Goal: Task Accomplishment & Management: Manage account settings

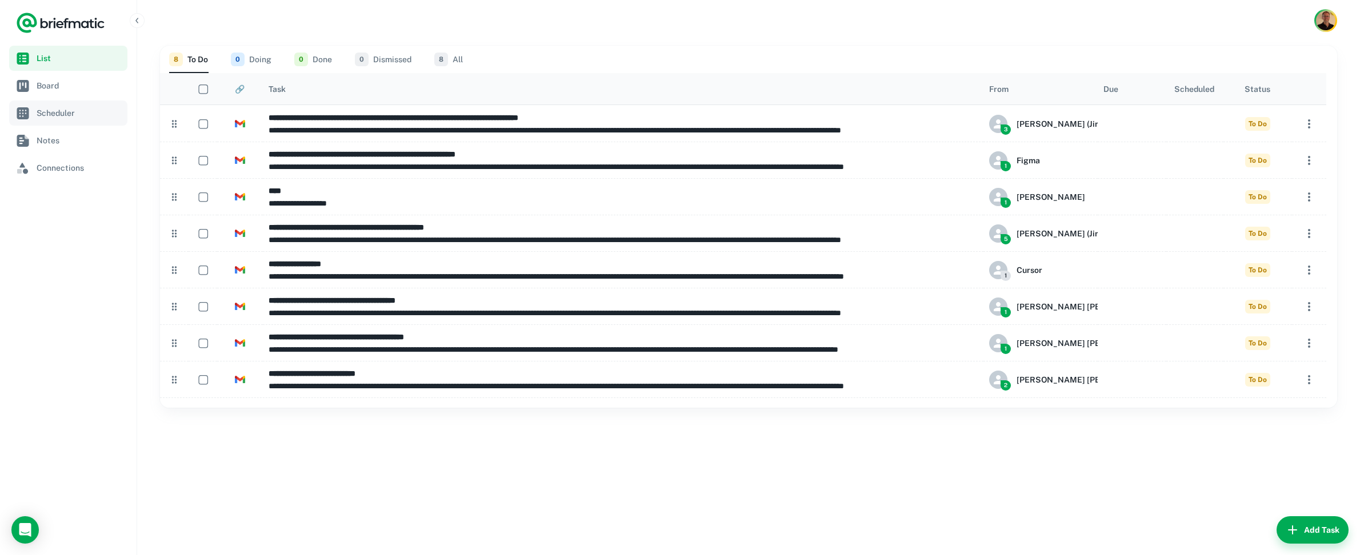
click at [63, 113] on span "Scheduler" at bounding box center [80, 113] width 86 height 13
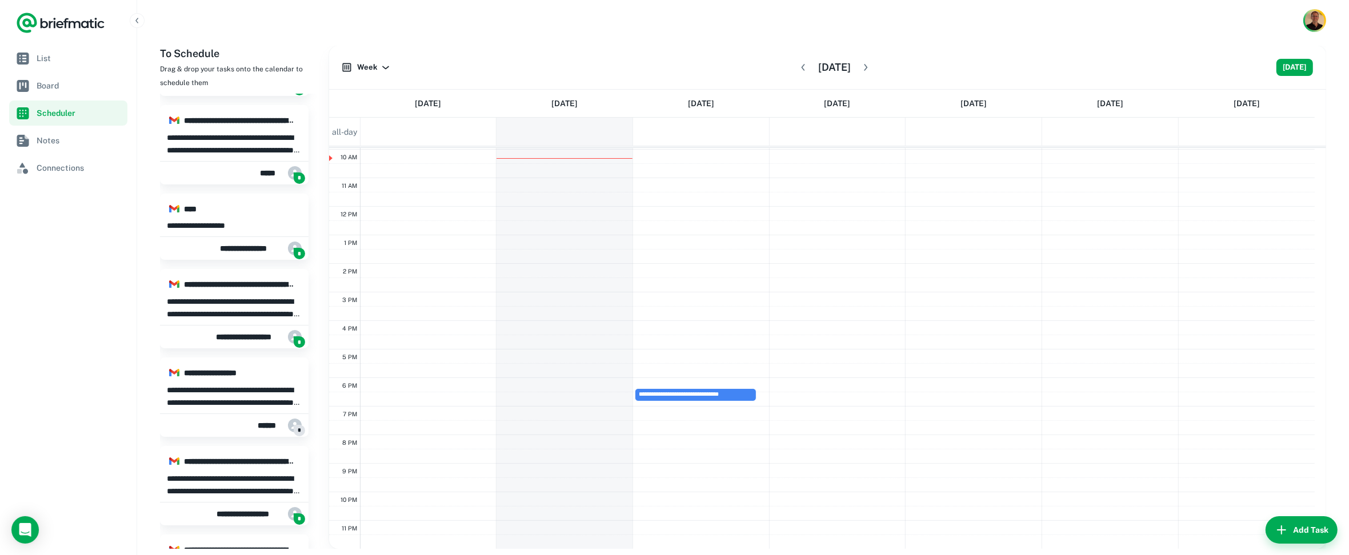
scroll to position [270, 0]
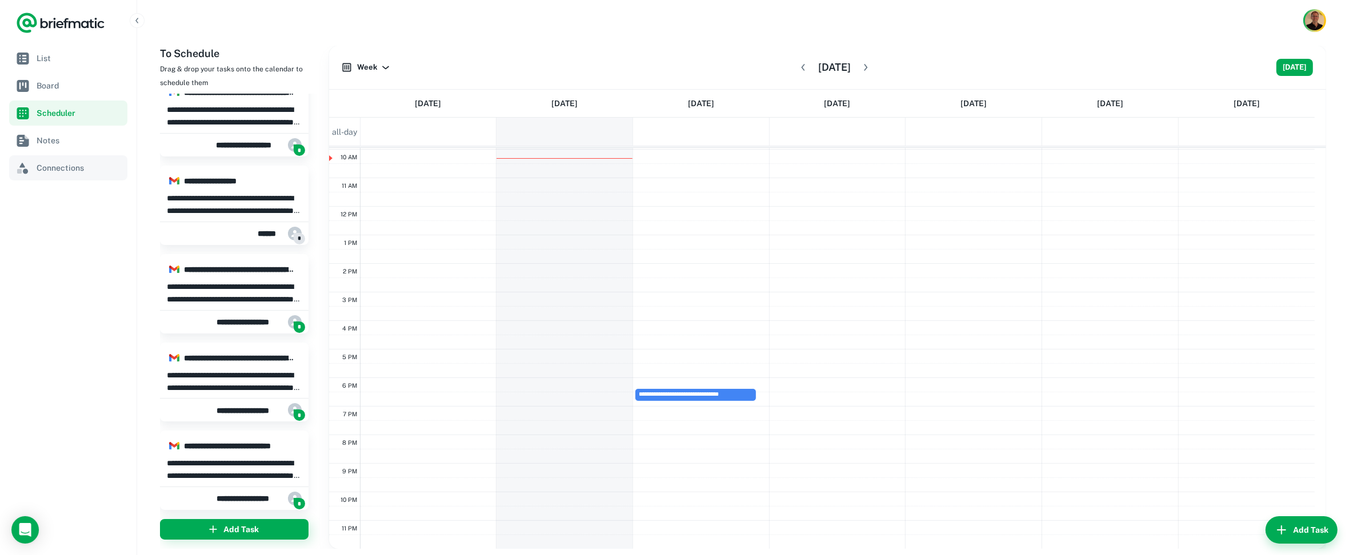
click at [51, 167] on span "Connections" at bounding box center [80, 168] width 86 height 13
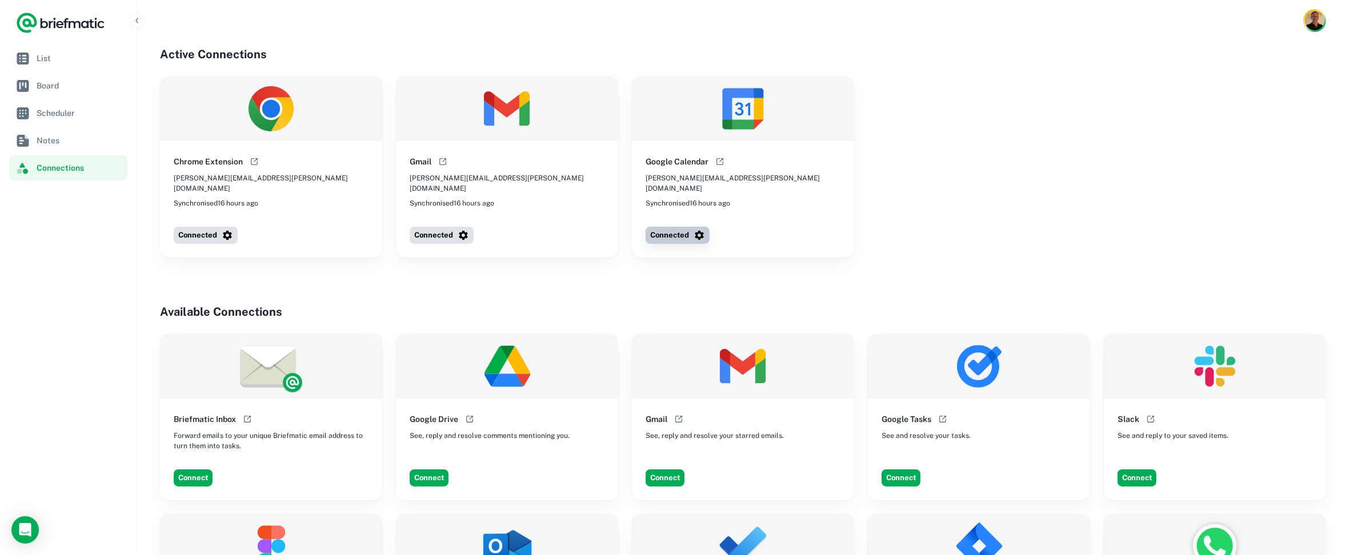
click at [674, 229] on button "Connected" at bounding box center [678, 235] width 64 height 17
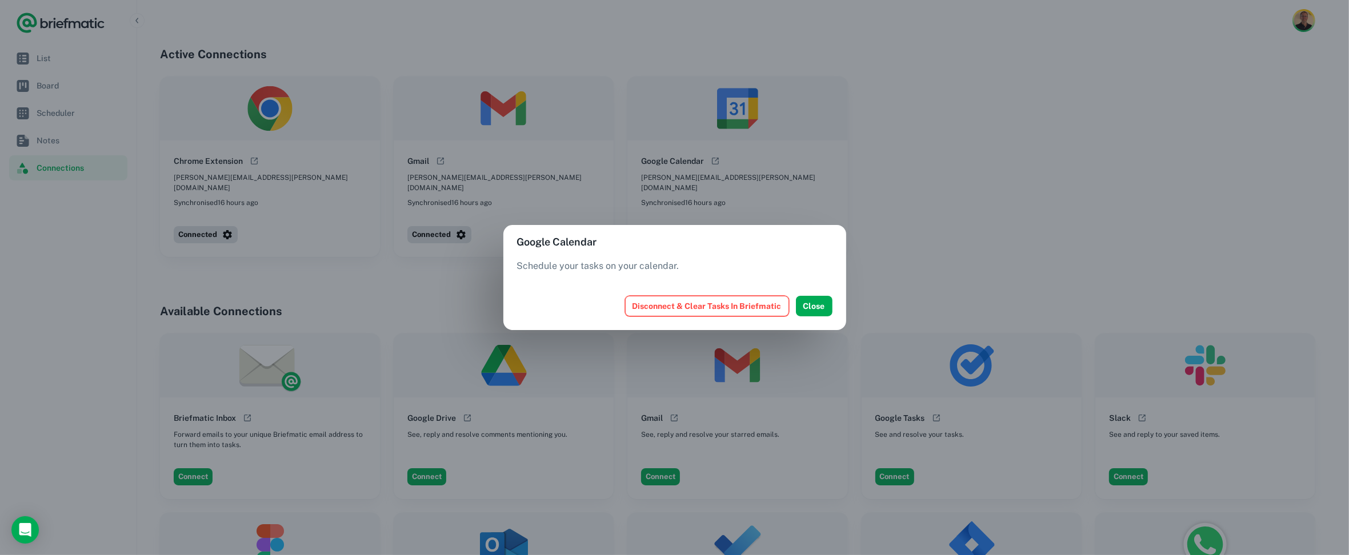
click at [722, 303] on button "Disconnect & Clear Tasks In Briefmatic" at bounding box center [707, 306] width 164 height 21
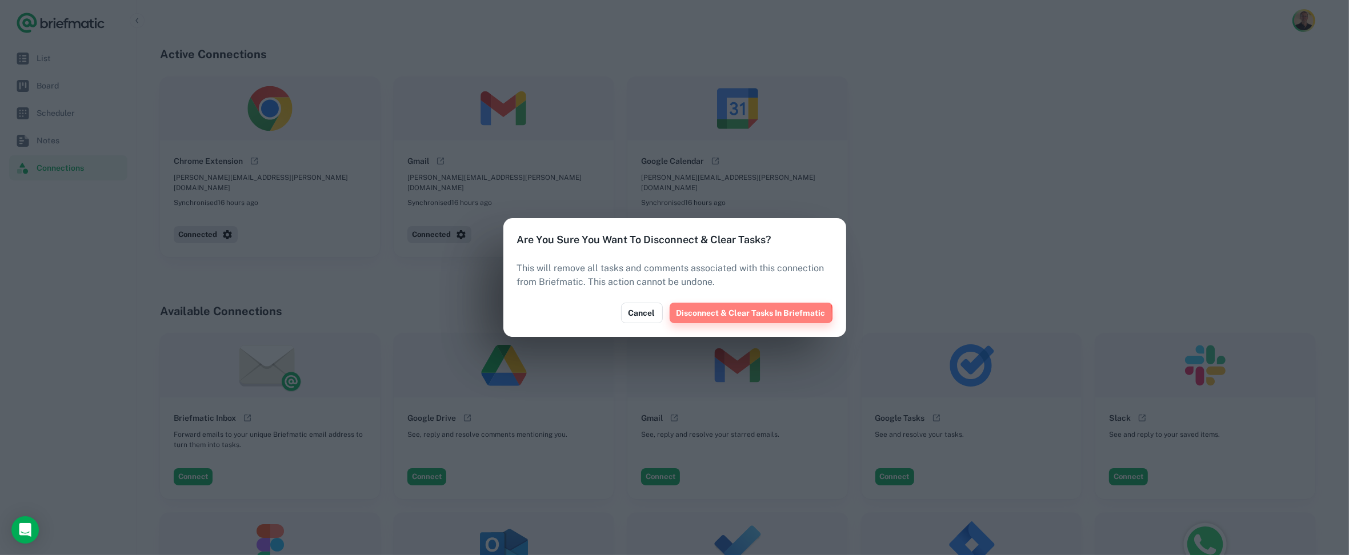
drag, startPoint x: 740, startPoint y: 315, endPoint x: 751, endPoint y: 315, distance: 10.9
click at [750, 315] on button "Disconnect & Clear Tasks In Briefmatic" at bounding box center [751, 313] width 163 height 21
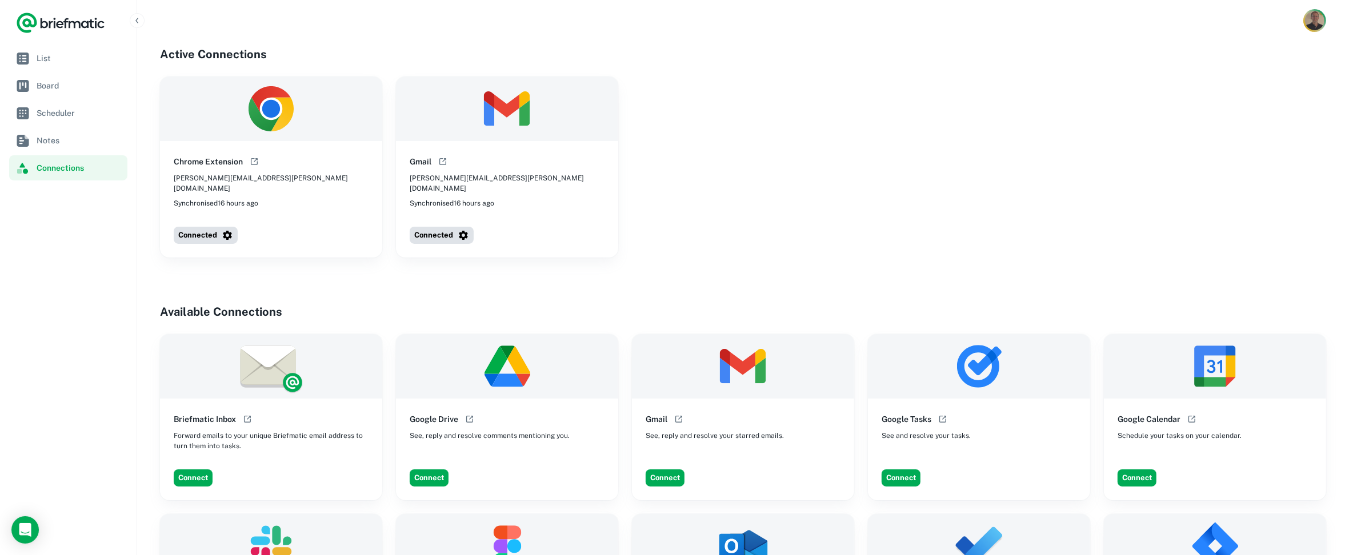
click at [1319, 11] on div "Account button" at bounding box center [1314, 20] width 23 height 23
click at [1108, 173] on div at bounding box center [674, 277] width 1349 height 555
click at [1317, 16] on img "Account button" at bounding box center [1314, 20] width 20 height 20
click at [1241, 116] on button "Logout" at bounding box center [1272, 117] width 105 height 21
